Goal: Task Accomplishment & Management: Complete application form

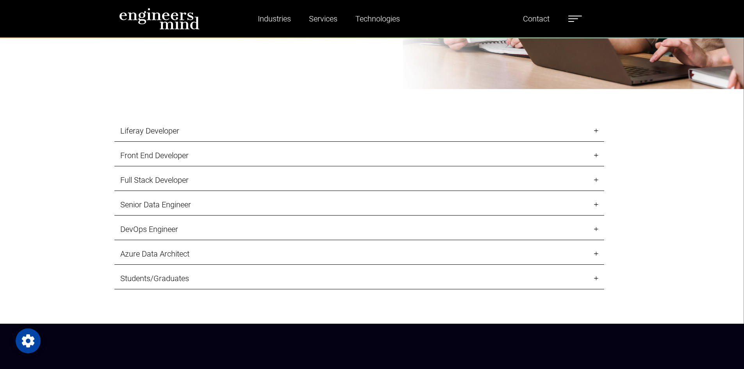
scroll to position [934, 0]
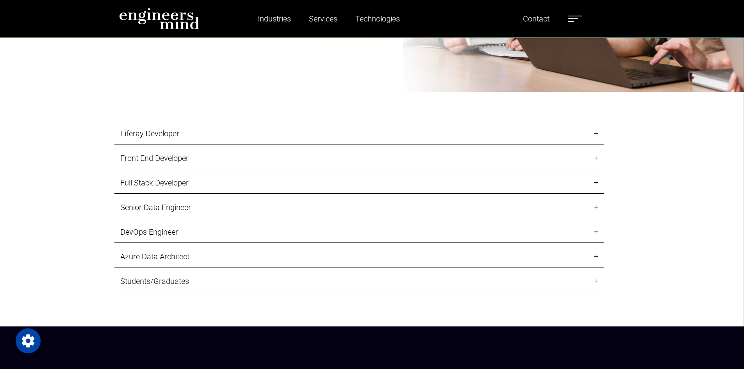
click at [153, 184] on link "Full Stack Developer" at bounding box center [359, 182] width 490 height 21
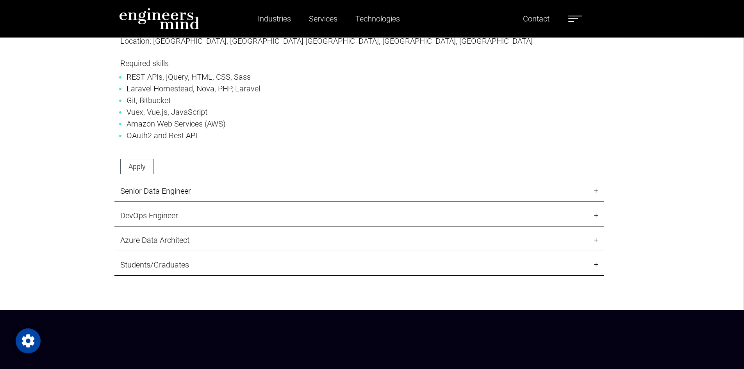
scroll to position [1285, 0]
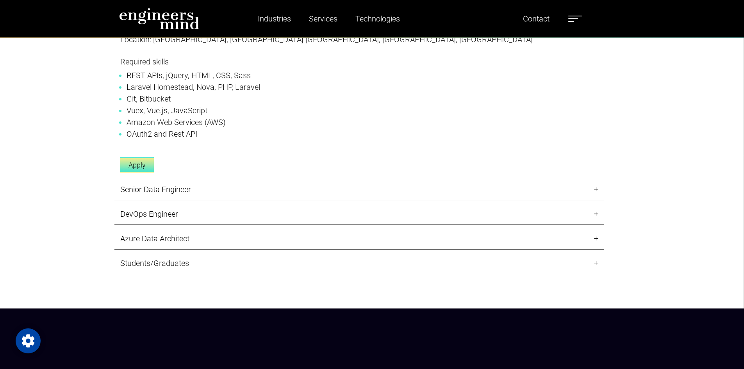
click at [135, 163] on link "Apply" at bounding box center [137, 164] width 34 height 15
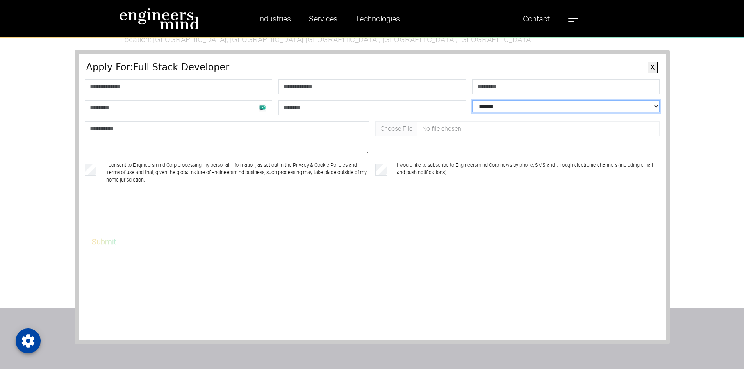
click at [559, 105] on select "**********" at bounding box center [565, 106] width 187 height 12
click at [196, 292] on div "**********" at bounding box center [372, 197] width 595 height 294
drag, startPoint x: 132, startPoint y: 68, endPoint x: 223, endPoint y: 65, distance: 90.6
click at [223, 65] on h4 "Apply For: Full Stack Developer" at bounding box center [371, 67] width 571 height 11
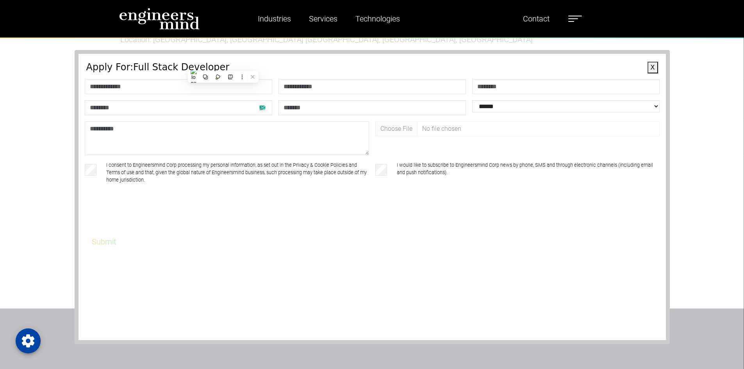
click at [228, 68] on h4 "Apply For: Full Stack Developer" at bounding box center [371, 67] width 571 height 11
drag, startPoint x: 216, startPoint y: 69, endPoint x: 148, endPoint y: 63, distance: 68.6
click at [148, 63] on h4 "Apply For: Full Stack Developer" at bounding box center [371, 67] width 571 height 11
